Goal: Task Accomplishment & Management: Manage account settings

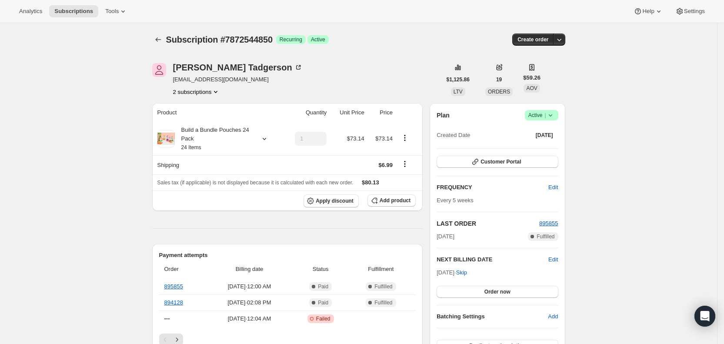
click at [72, 8] on span "Subscriptions" at bounding box center [73, 11] width 39 height 7
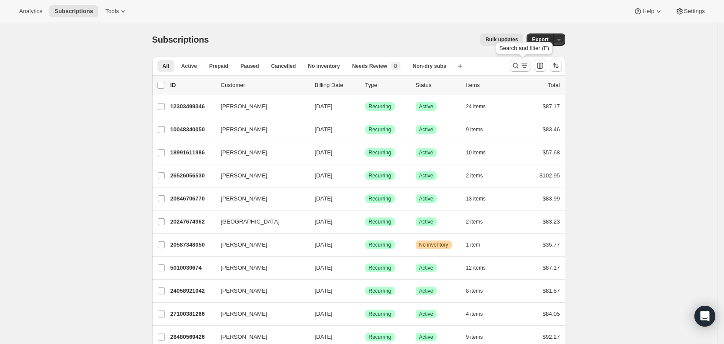
click at [520, 66] on icon "Search and filter results" at bounding box center [516, 65] width 9 height 9
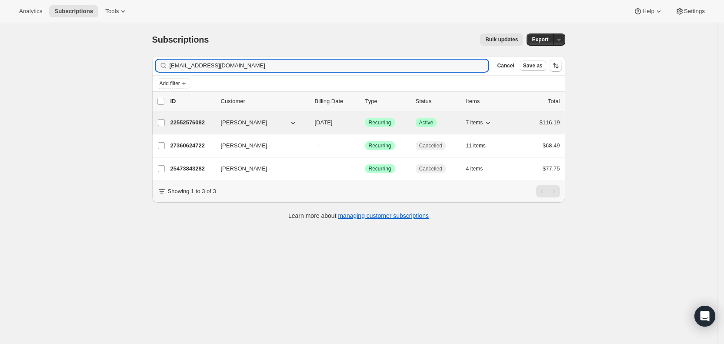
type input "[EMAIL_ADDRESS][DOMAIN_NAME]"
click at [333, 122] on span "[DATE]" at bounding box center [324, 122] width 18 height 7
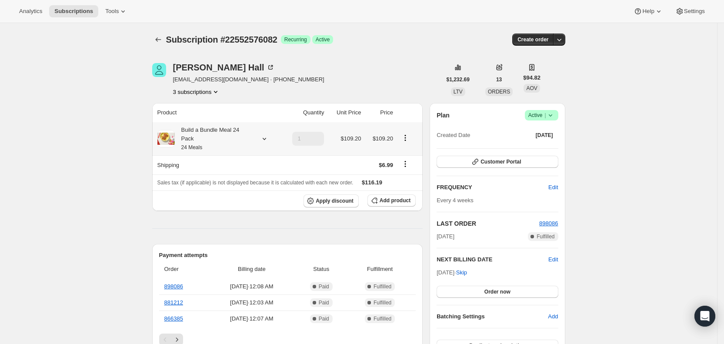
click at [265, 134] on icon at bounding box center [264, 138] width 9 height 9
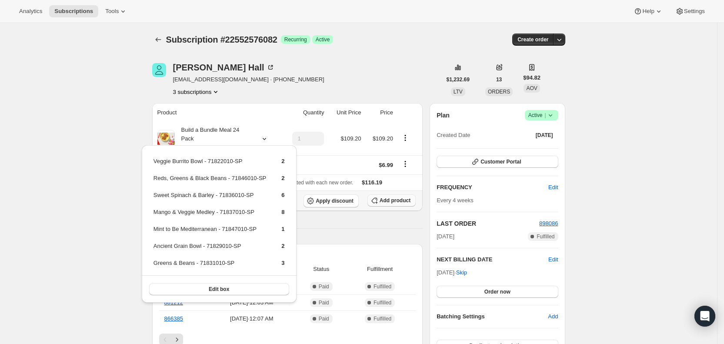
click at [404, 197] on span "Add product" at bounding box center [395, 200] width 31 height 7
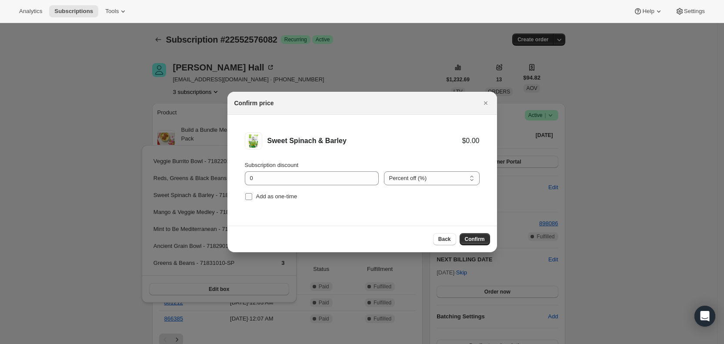
click at [250, 193] on input "Add as one-time" at bounding box center [248, 196] width 7 height 7
checkbox input "true"
click at [471, 238] on span "Confirm" at bounding box center [475, 239] width 20 height 7
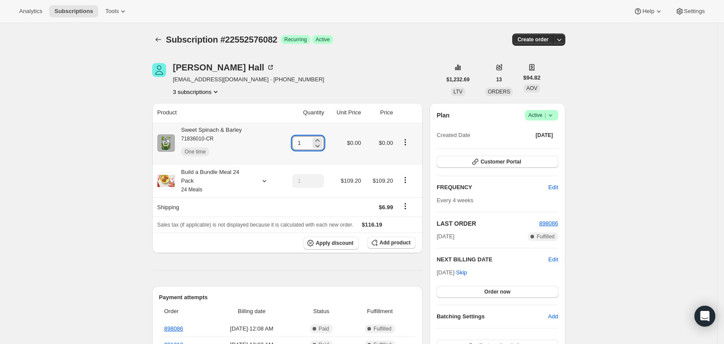
drag, startPoint x: 297, startPoint y: 144, endPoint x: 308, endPoint y: 144, distance: 10.4
click at [308, 144] on input "1" at bounding box center [301, 143] width 19 height 14
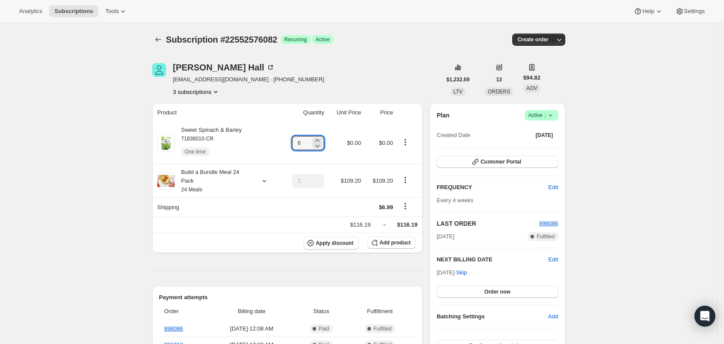
type input "6"
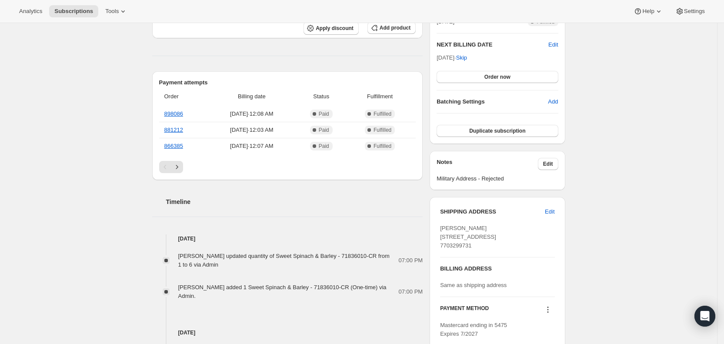
scroll to position [218, 0]
